Goal: Complete application form: Complete application form

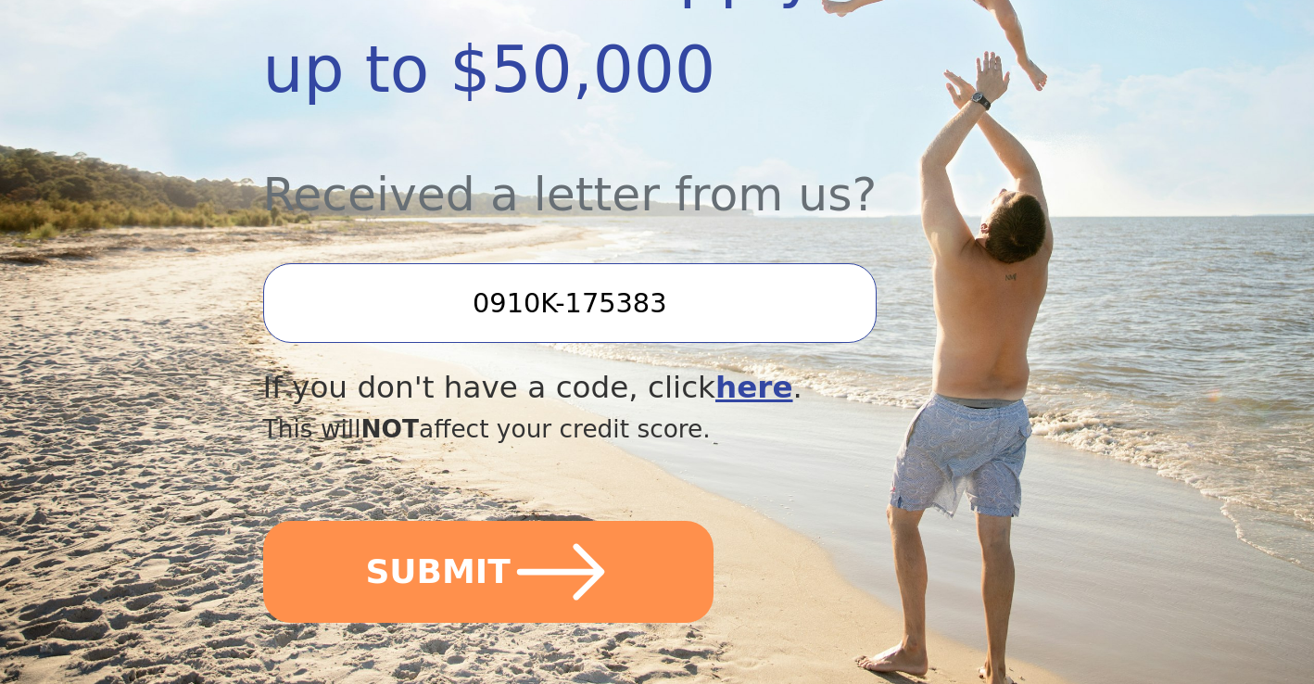
scroll to position [574, 0]
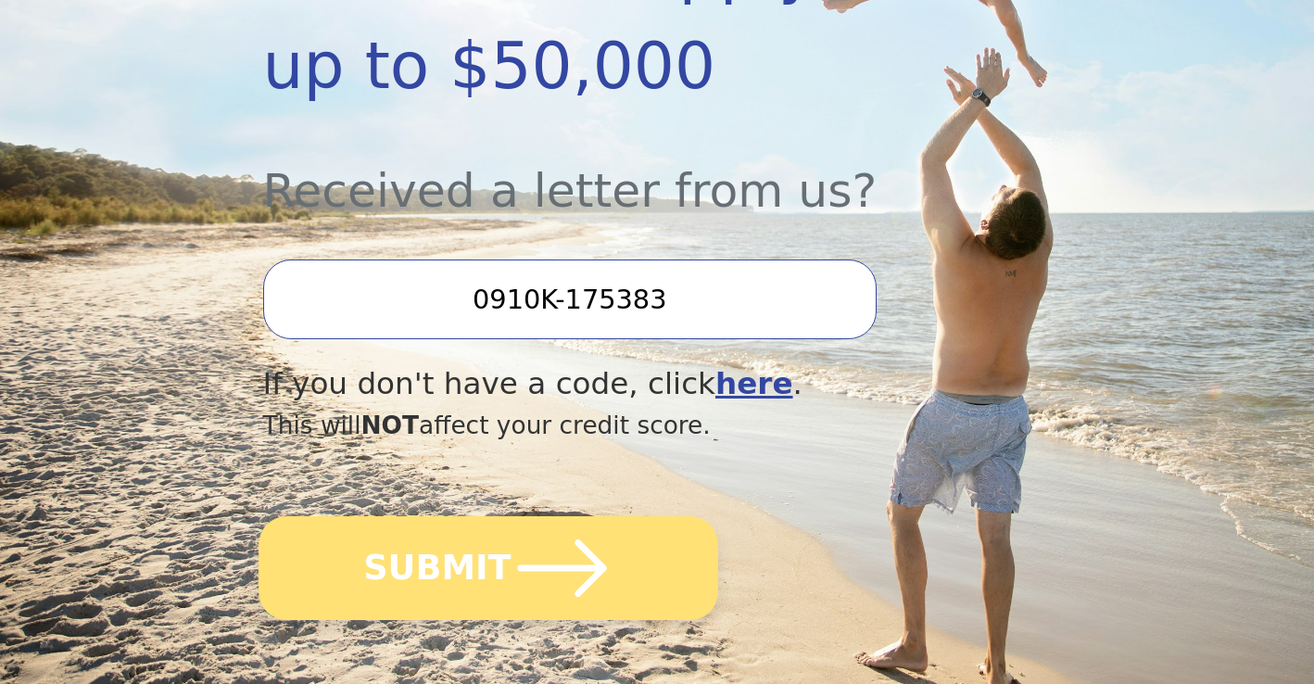
click at [485, 554] on button "SUBMIT" at bounding box center [489, 568] width 460 height 104
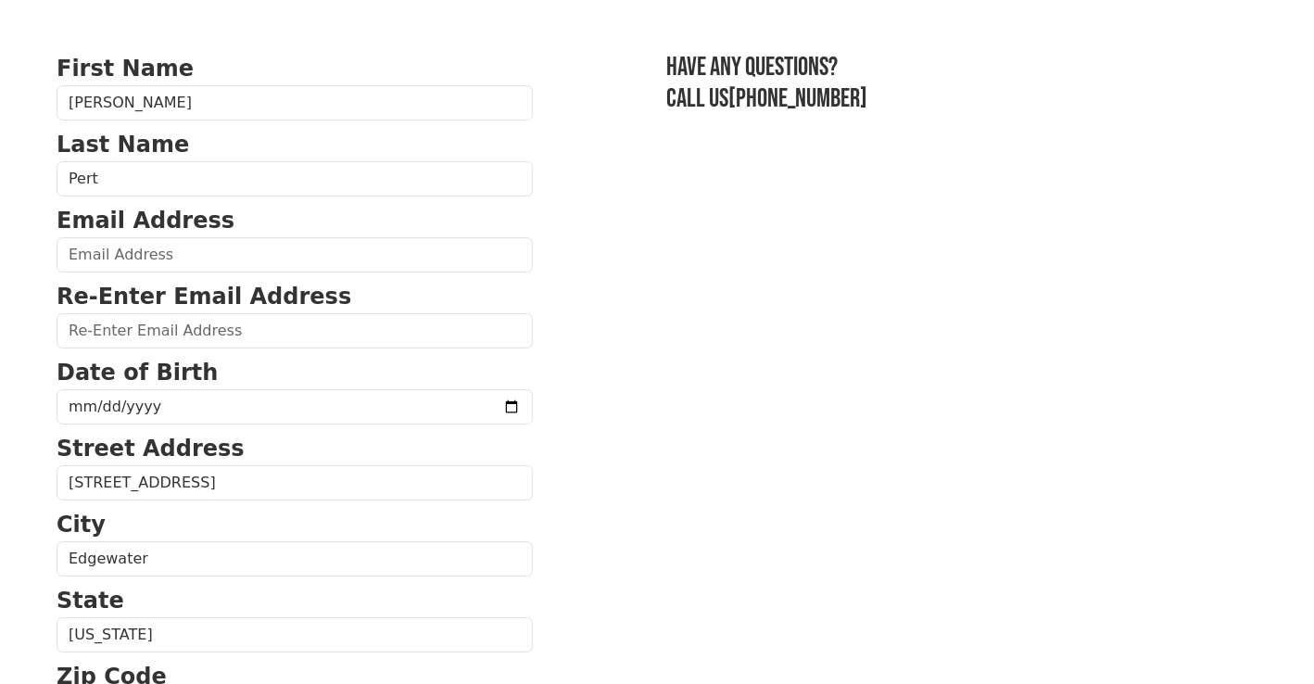
scroll to position [100, 0]
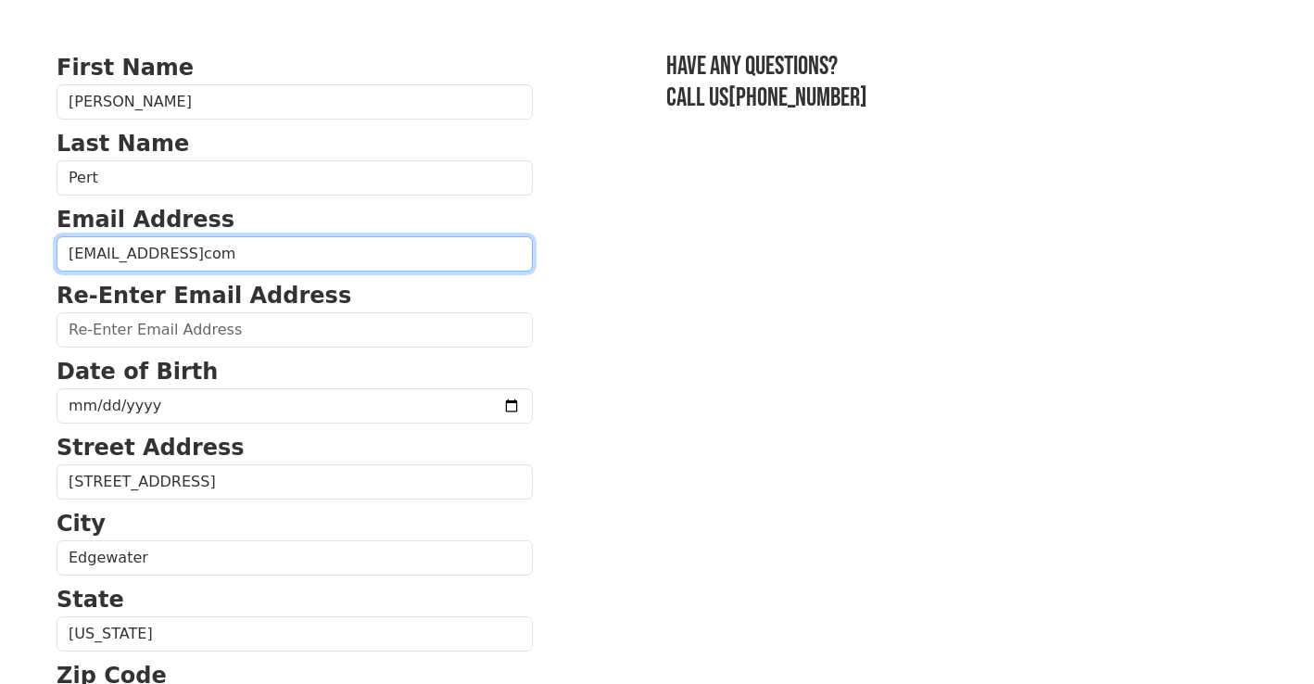
click at [331, 257] on input "[EMAIL_ADDRESS]com" at bounding box center [295, 253] width 476 height 35
type input "[PERSON_NAME][EMAIL_ADDRESS][DOMAIN_NAME]"
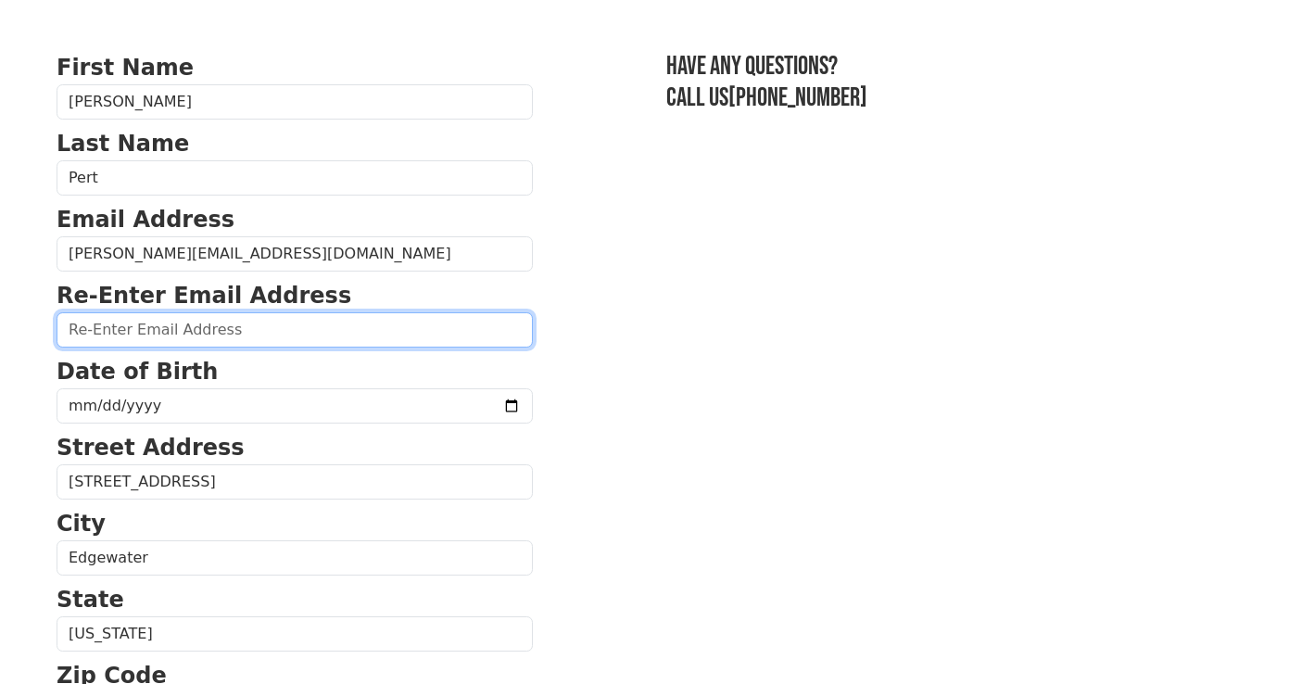
click at [238, 326] on input "email" at bounding box center [295, 329] width 476 height 35
type input "[PERSON_NAME][EMAIL_ADDRESS][DOMAIN_NAME]"
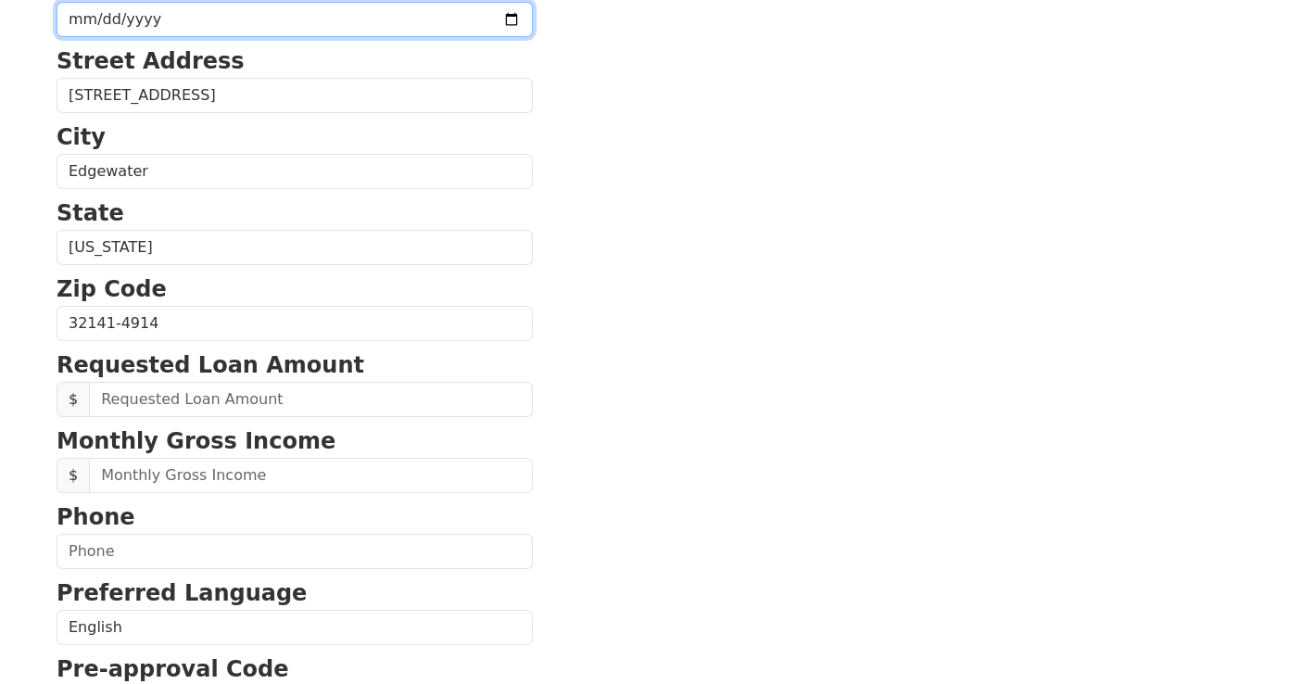
scroll to position [507, 0]
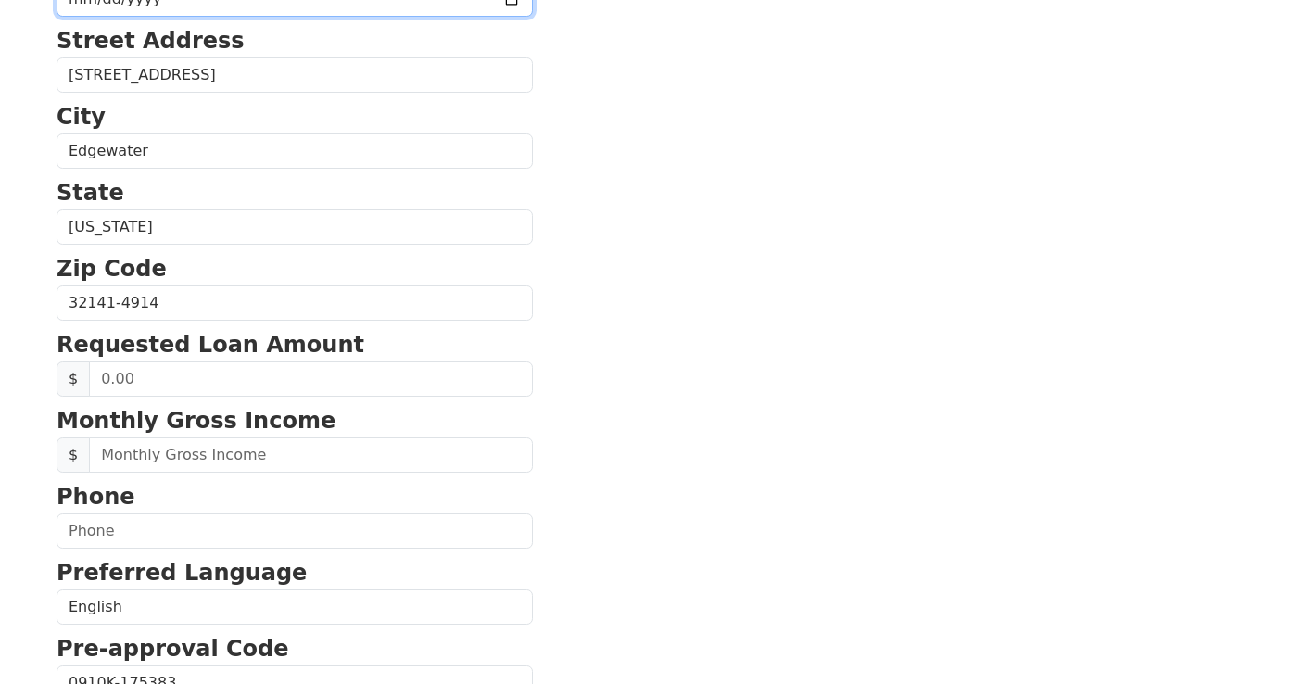
type input "[DATE]"
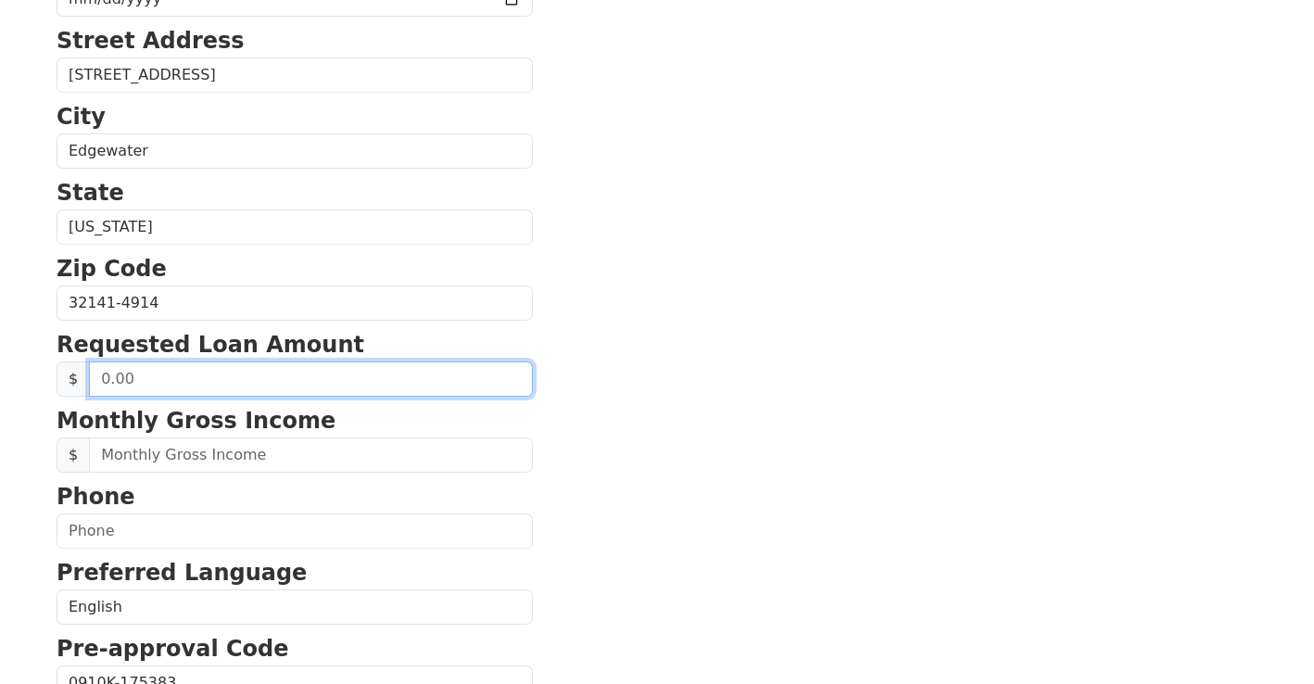
click at [398, 395] on input "text" at bounding box center [311, 379] width 444 height 35
type input "20,000.00"
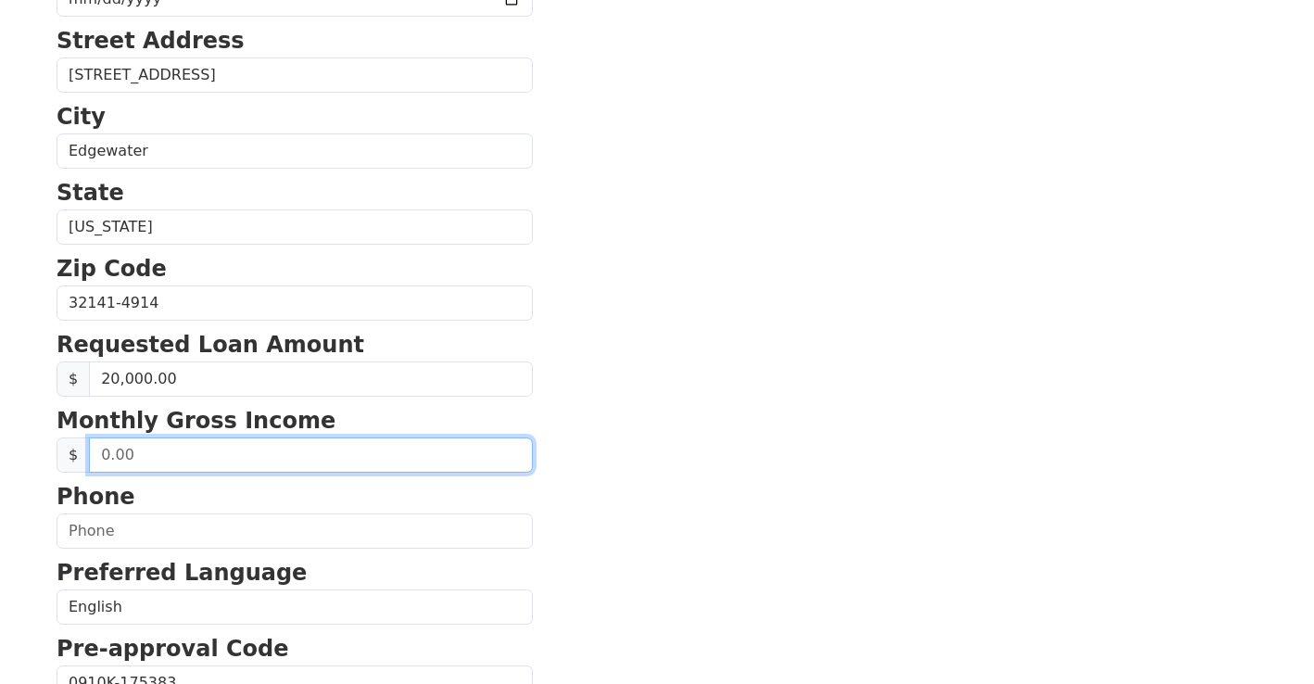
click at [375, 458] on input "text" at bounding box center [311, 455] width 444 height 35
type input "3,000.00"
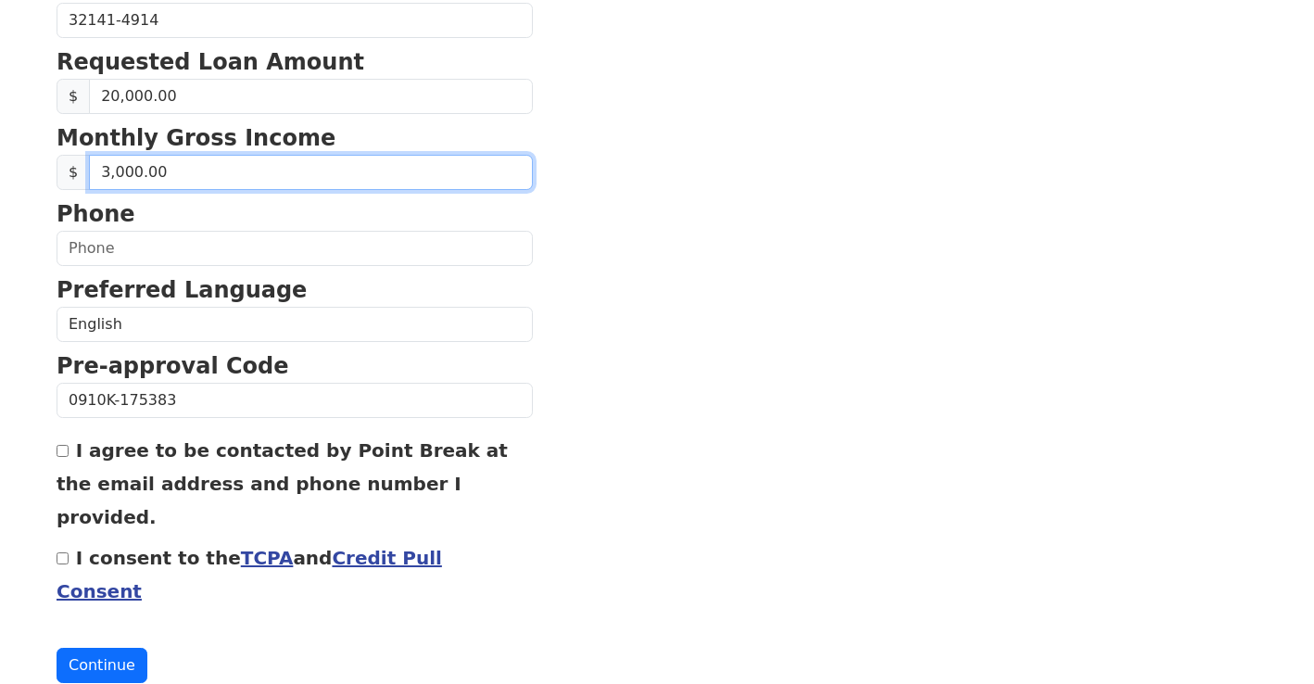
scroll to position [791, 0]
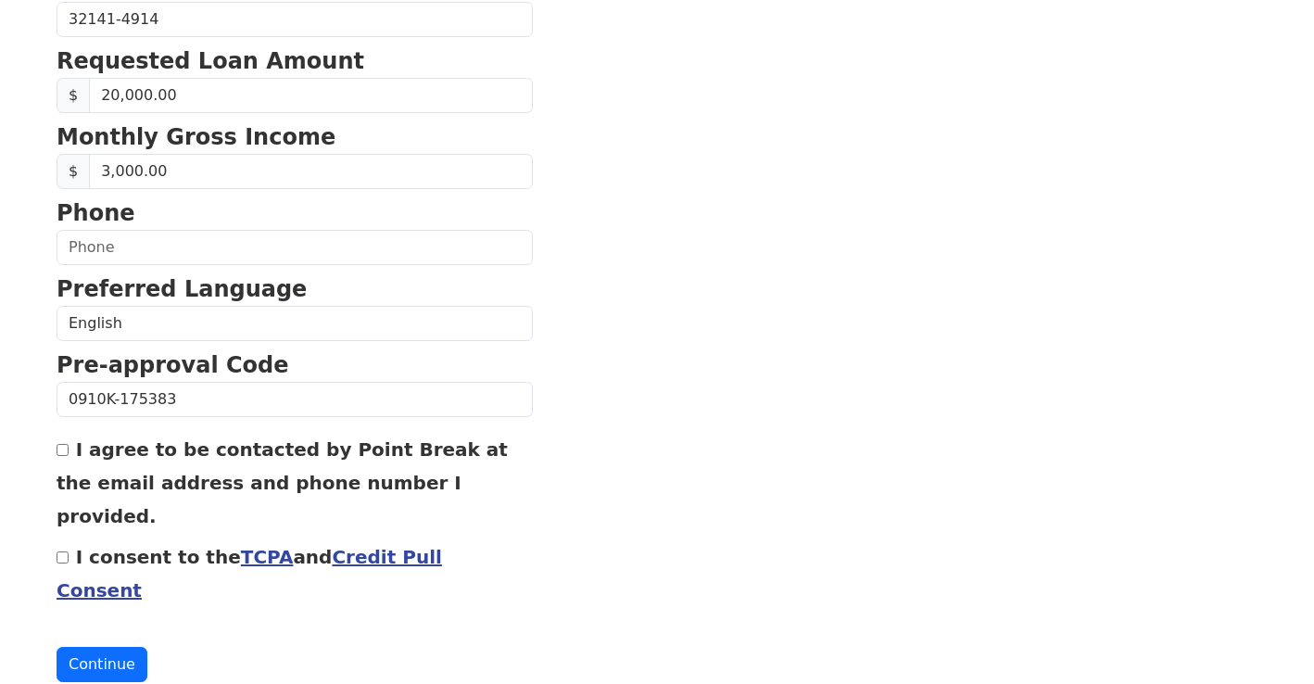
click at [64, 453] on input "I agree to be contacted by Point Break at the email address and phone number I …" at bounding box center [63, 450] width 12 height 12
checkbox input "true"
click at [64, 552] on input "I consent to the TCPA and Credit Pull Consent" at bounding box center [63, 558] width 12 height 12
checkbox input "true"
click at [107, 647] on button "Continue" at bounding box center [102, 664] width 91 height 35
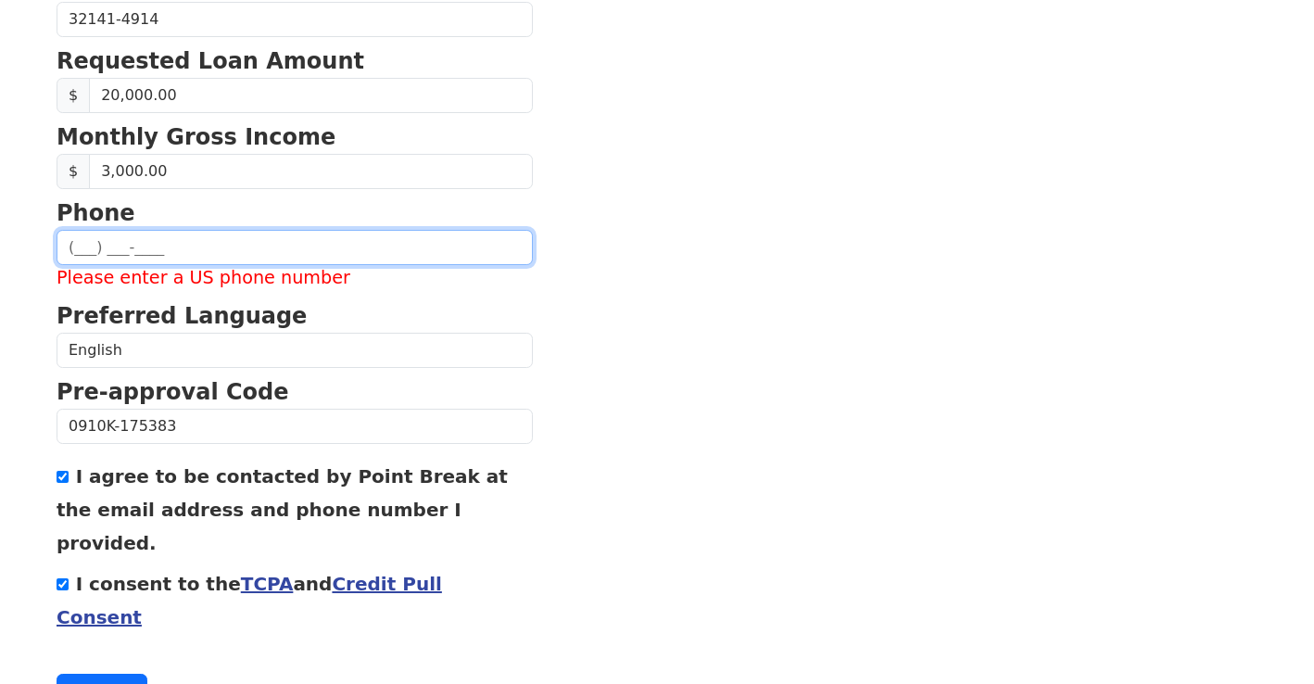
click at [88, 248] on input "text" at bounding box center [295, 247] width 476 height 35
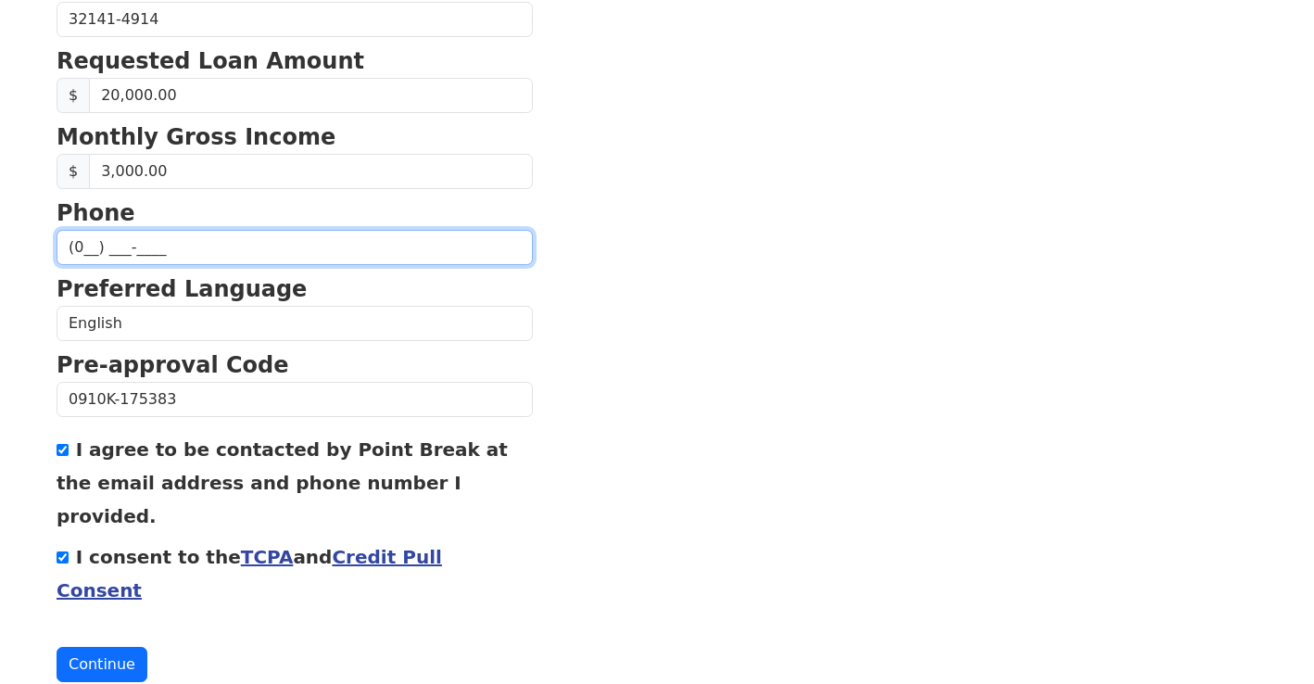
type input "[PHONE_NUMBER]"
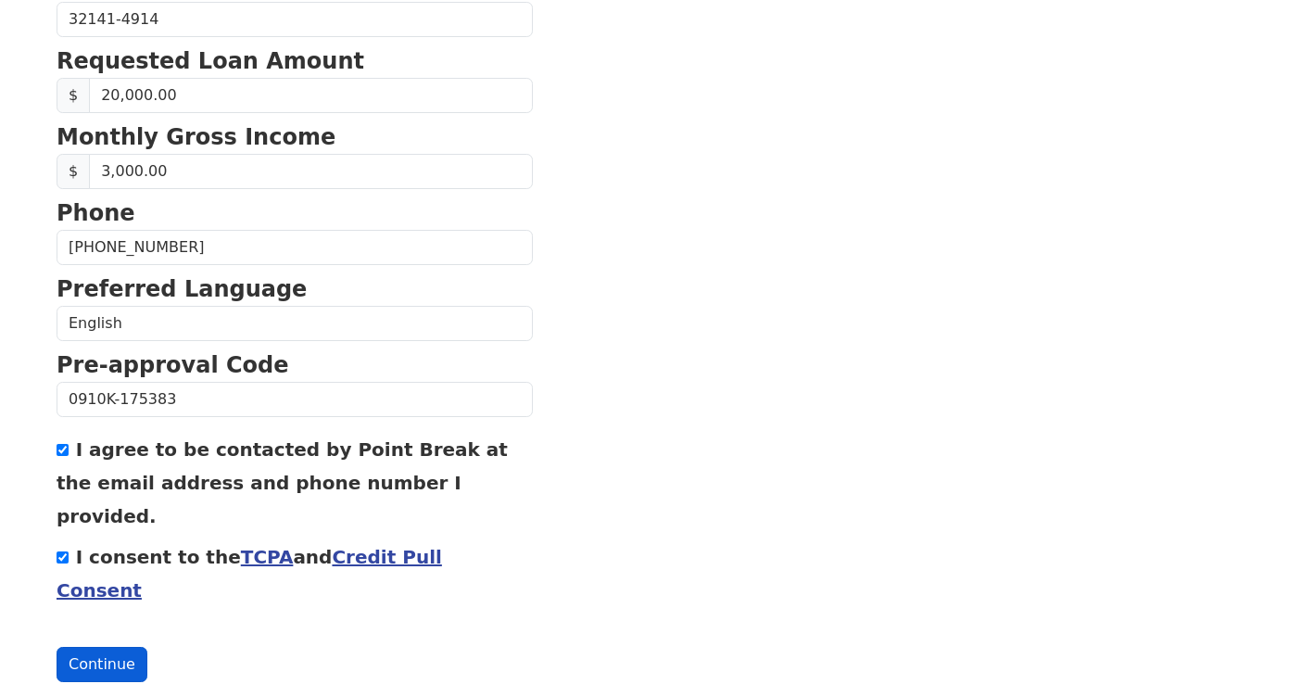
click at [104, 647] on button "Continue" at bounding box center [102, 664] width 91 height 35
